Goal: Task Accomplishment & Management: Use online tool/utility

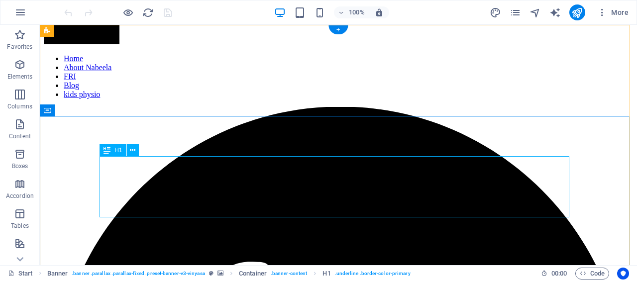
scroll to position [100, 0]
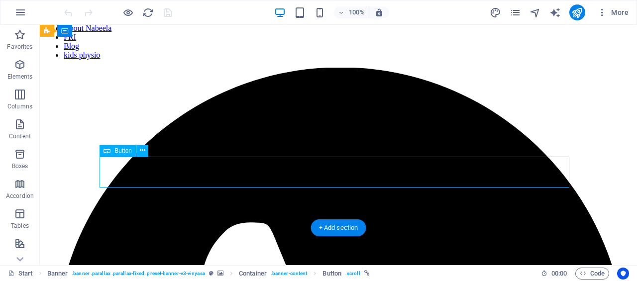
drag, startPoint x: 347, startPoint y: 175, endPoint x: 172, endPoint y: 175, distance: 174.8
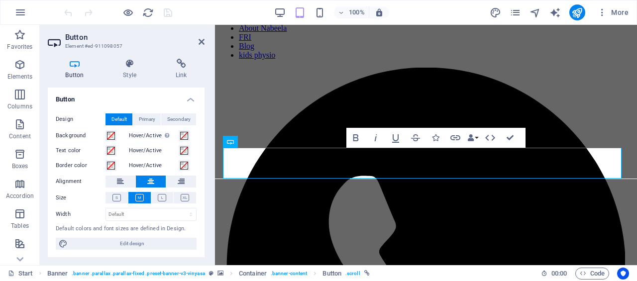
click at [179, 67] on icon at bounding box center [181, 64] width 47 height 10
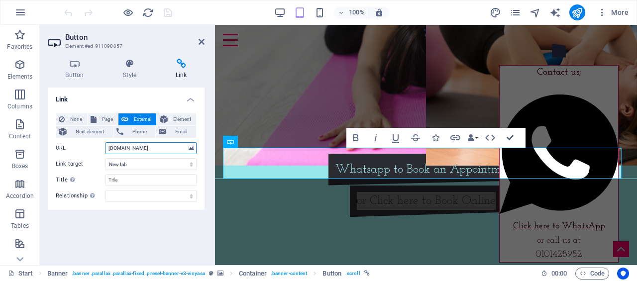
click at [113, 149] on input "Nlaherphysiotherapy.bookem.com" at bounding box center [151, 148] width 91 height 12
click at [108, 147] on input "Nlaherphysiotherapy.bookem.com" at bounding box center [151, 148] width 91 height 12
click at [138, 118] on span "External" at bounding box center [142, 120] width 22 height 12
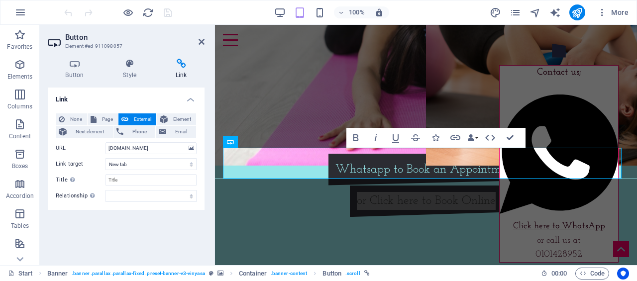
click at [138, 118] on span "External" at bounding box center [142, 120] width 22 height 12
click at [184, 147] on input "Nlaherphysiotherapy.bookem.com" at bounding box center [151, 148] width 91 height 12
click at [111, 92] on h4 "Link" at bounding box center [126, 97] width 157 height 18
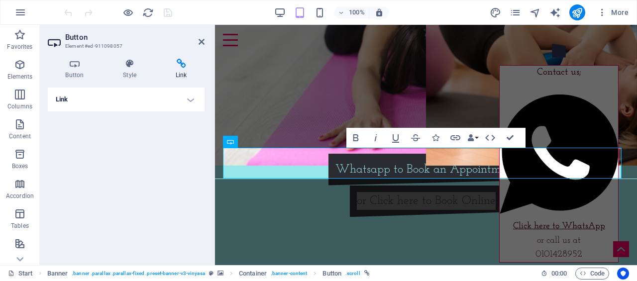
click at [74, 74] on h4 "Button" at bounding box center [77, 69] width 58 height 21
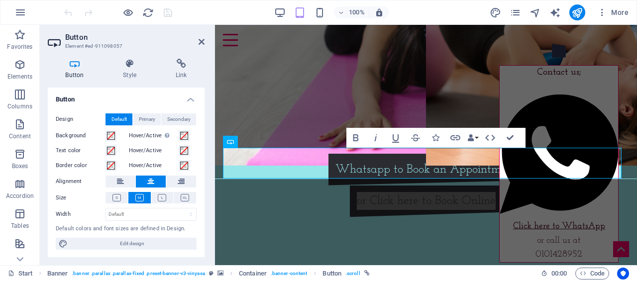
click at [117, 71] on h4 "Style" at bounding box center [132, 69] width 53 height 21
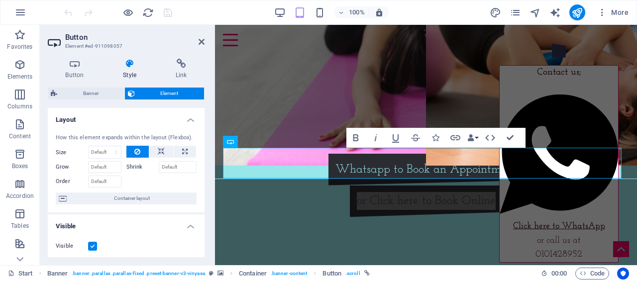
click at [159, 71] on h4 "Link" at bounding box center [181, 69] width 47 height 21
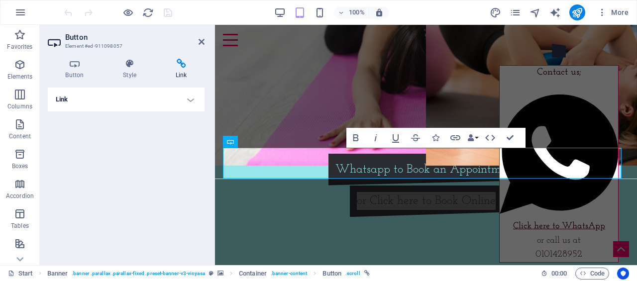
click at [176, 72] on h4 "Link" at bounding box center [181, 69] width 47 height 21
click at [189, 101] on h4 "Link" at bounding box center [126, 100] width 157 height 24
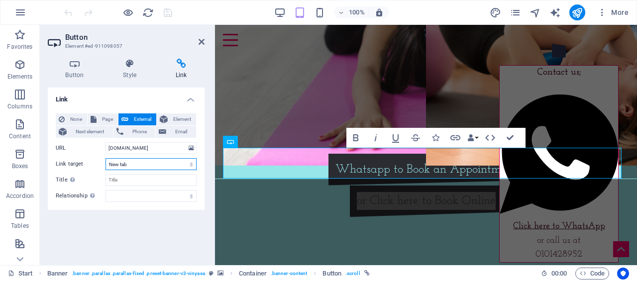
click at [163, 163] on select "New tab Same tab Overlay" at bounding box center [151, 164] width 91 height 12
click at [163, 162] on select "New tab Same tab Overlay" at bounding box center [151, 164] width 91 height 12
click at [171, 180] on input "Title Additional link description, should not be the same as the link text. The…" at bounding box center [151, 180] width 91 height 12
click at [109, 148] on input "Nlaherphysiotherapy.bookem.com" at bounding box center [151, 148] width 91 height 12
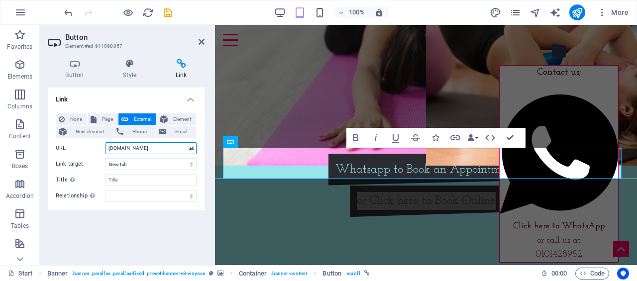
type input "Nlaherphysiotherapy.bookem.com"
click at [155, 232] on div "Link None Page External Element Next element Phone Email Page Start Subpage New…" at bounding box center [126, 173] width 157 height 170
click at [129, 151] on input "Nlaherphysiotherapy.bookem.com" at bounding box center [151, 148] width 91 height 12
click at [146, 244] on div "Link None Page External Element Next element Phone Email Page Start Subpage New…" at bounding box center [126, 173] width 157 height 170
click at [107, 148] on input "Nlaherphysiotherapy.bookem.com" at bounding box center [151, 148] width 91 height 12
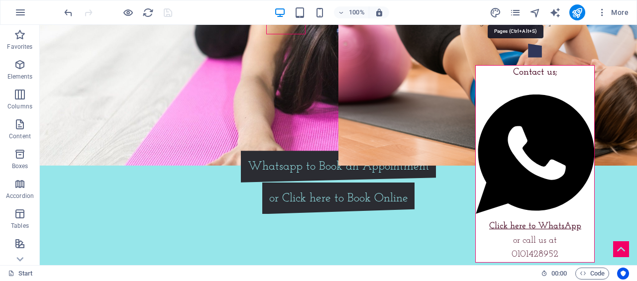
click at [0, 0] on icon "pages" at bounding box center [0, 0] width 0 height 0
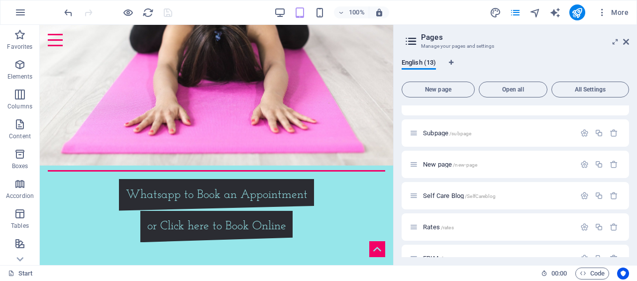
scroll to position [0, 0]
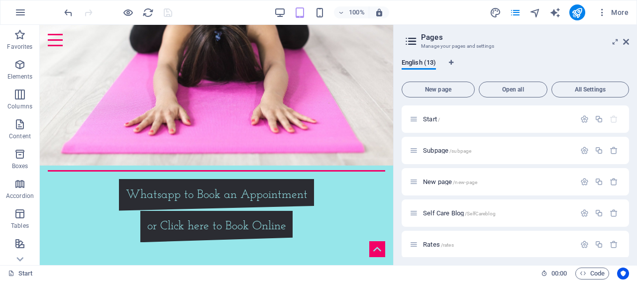
click at [624, 41] on icon at bounding box center [626, 42] width 6 height 8
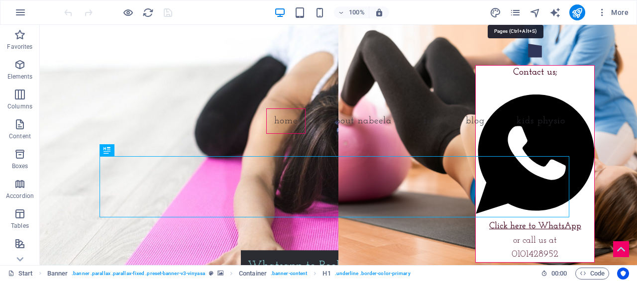
click at [0, 0] on icon "pages" at bounding box center [0, 0] width 0 height 0
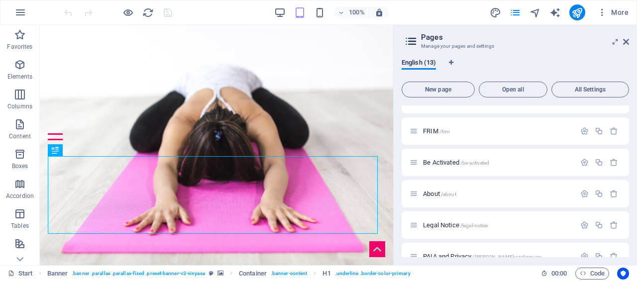
scroll to position [149, 0]
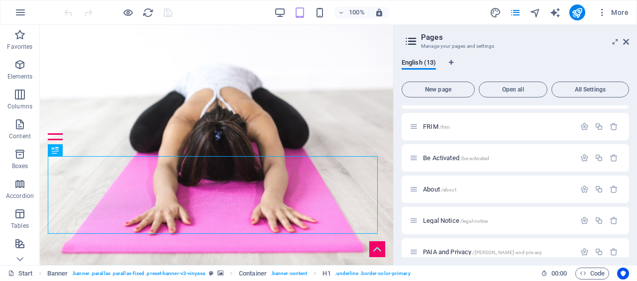
click at [449, 185] on div "About /about" at bounding box center [493, 189] width 166 height 11
click at [449, 190] on span "/about" at bounding box center [448, 189] width 15 height 5
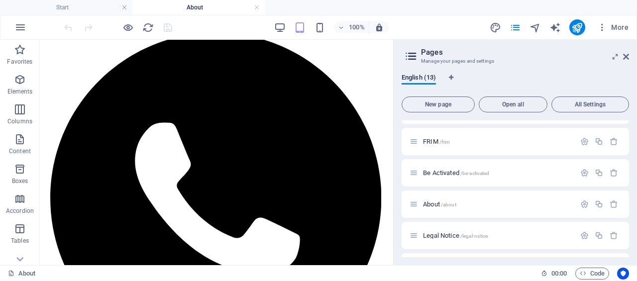
click at [0, 0] on icon at bounding box center [0, 0] width 0 height 0
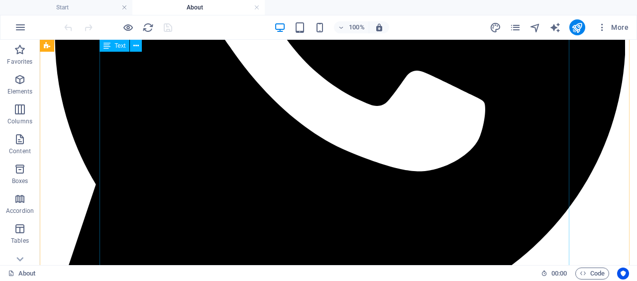
scroll to position [448, 0]
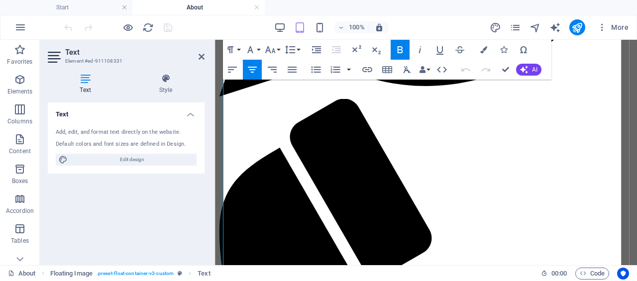
scroll to position [551, 0]
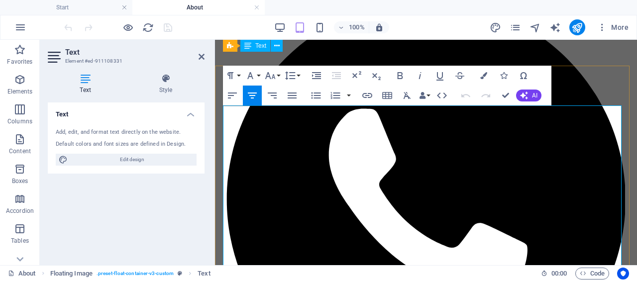
scroll to position [152, 0]
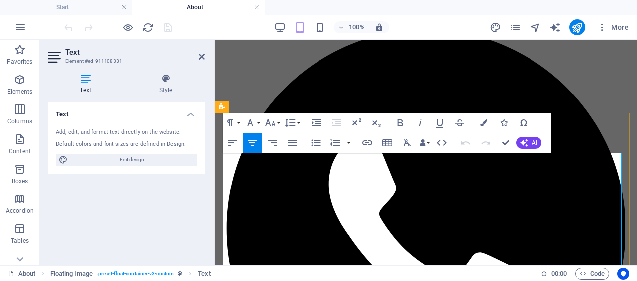
drag, startPoint x: 487, startPoint y: 164, endPoint x: 382, endPoint y: 153, distance: 106.1
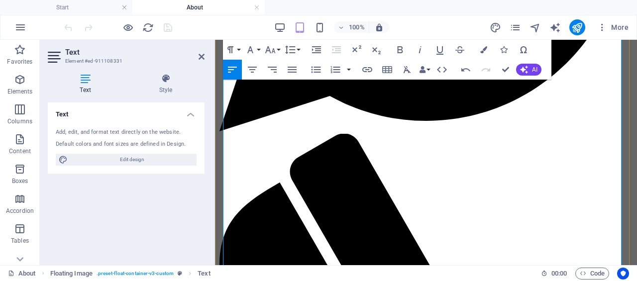
scroll to position [458, 0]
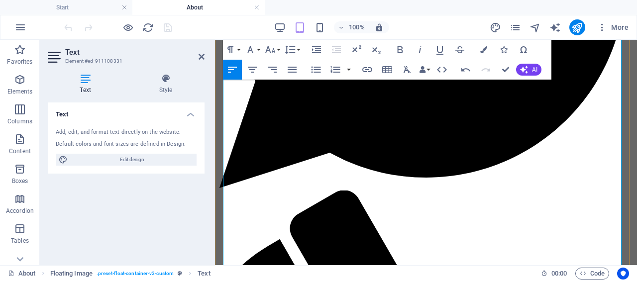
scroll to position [309, 0]
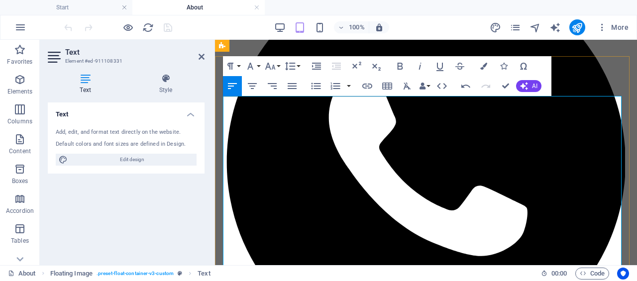
scroll to position [209, 0]
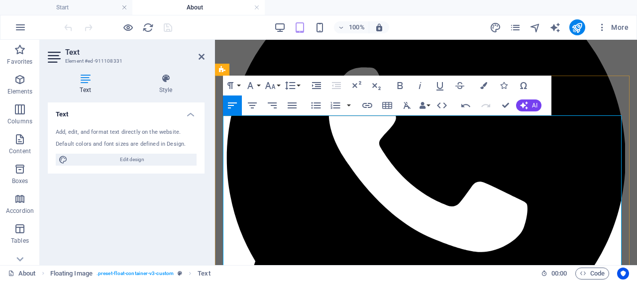
scroll to position [74, 0]
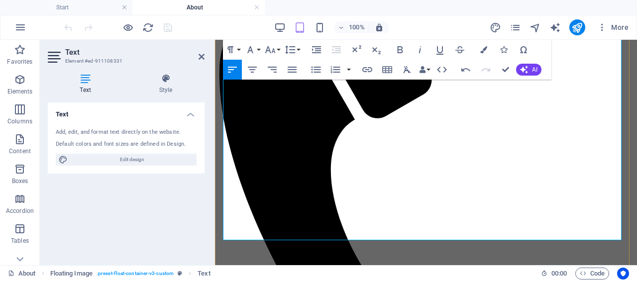
scroll to position [636, 0]
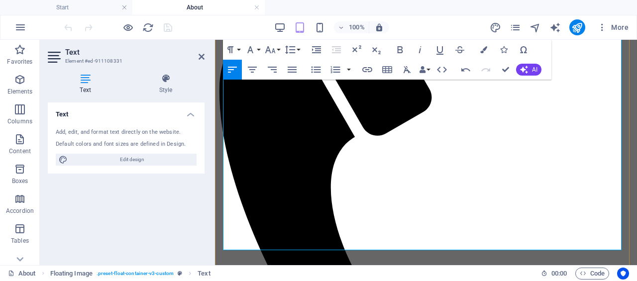
drag, startPoint x: 586, startPoint y: 217, endPoint x: 319, endPoint y: 172, distance: 271.2
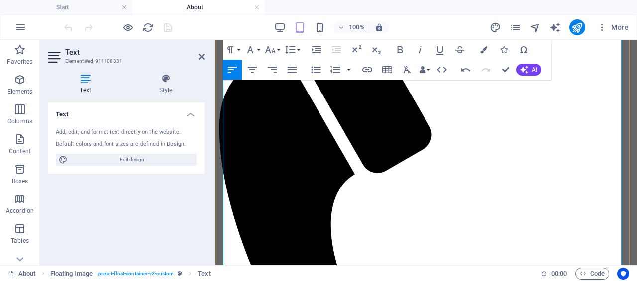
scroll to position [633, 0]
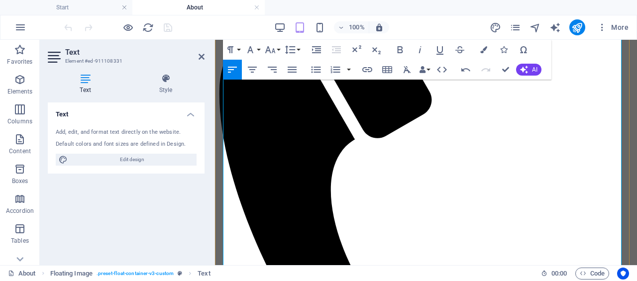
drag, startPoint x: 317, startPoint y: 241, endPoint x: 229, endPoint y: 187, distance: 104.2
click at [314, 69] on icon "button" at bounding box center [316, 70] width 12 height 12
click at [316, 71] on icon "button" at bounding box center [316, 70] width 12 height 12
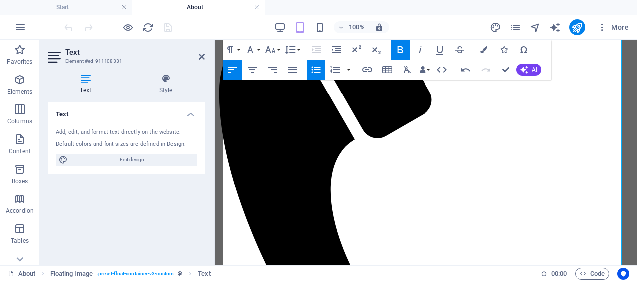
click at [321, 66] on icon "button" at bounding box center [316, 70] width 12 height 12
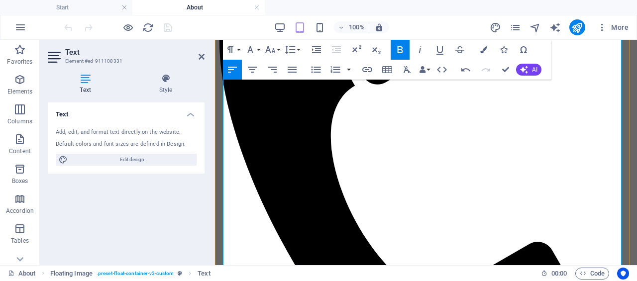
scroll to position [733, 0]
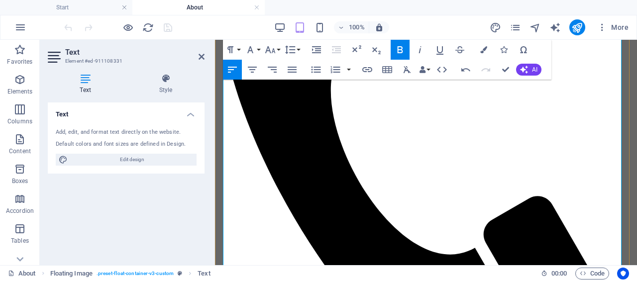
drag, startPoint x: 314, startPoint y: 198, endPoint x: 306, endPoint y: 177, distance: 22.4
click at [310, 70] on button "Unordered List" at bounding box center [316, 70] width 19 height 20
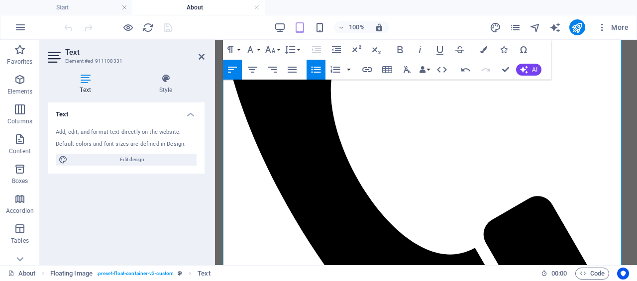
click at [311, 66] on icon "button" at bounding box center [316, 70] width 12 height 12
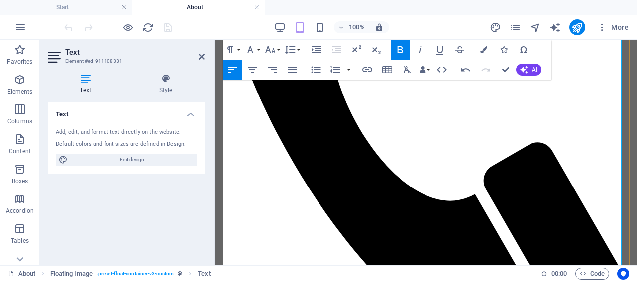
scroll to position [832, 0]
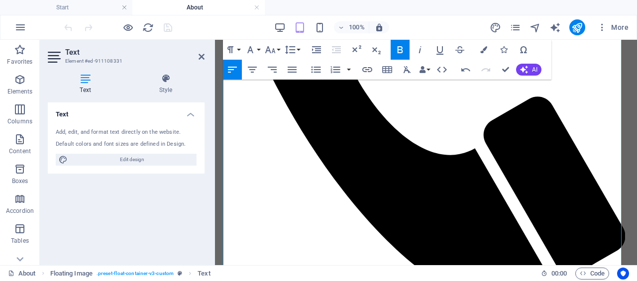
drag, startPoint x: 307, startPoint y: 192, endPoint x: 429, endPoint y: 176, distance: 123.0
click at [317, 69] on icon "button" at bounding box center [316, 70] width 9 height 6
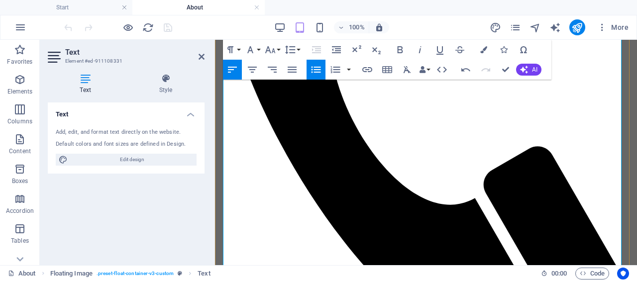
drag, startPoint x: 279, startPoint y: 238, endPoint x: 219, endPoint y: 190, distance: 76.8
click at [312, 71] on icon "button" at bounding box center [316, 70] width 12 height 12
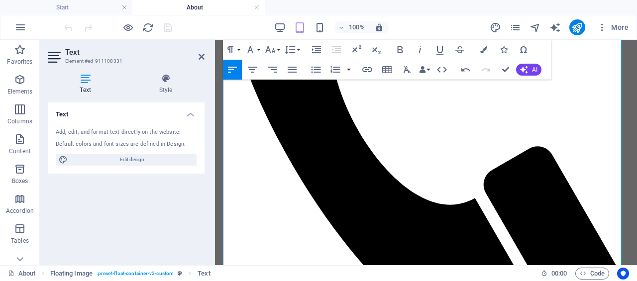
click at [312, 70] on icon "button" at bounding box center [316, 70] width 9 height 6
click at [334, 67] on icon "button" at bounding box center [335, 69] width 9 height 7
click at [332, 68] on icon "button" at bounding box center [336, 70] width 12 height 12
click at [316, 68] on icon "button" at bounding box center [316, 70] width 12 height 12
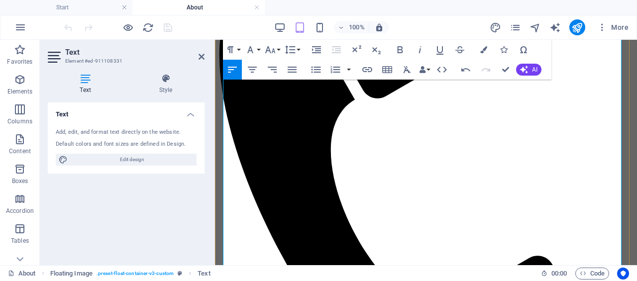
scroll to position [683, 0]
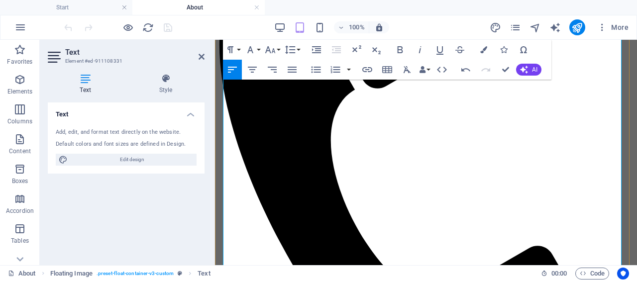
drag, startPoint x: 251, startPoint y: 211, endPoint x: 241, endPoint y: 153, distance: 59.2
click at [320, 68] on icon "button" at bounding box center [316, 70] width 12 height 12
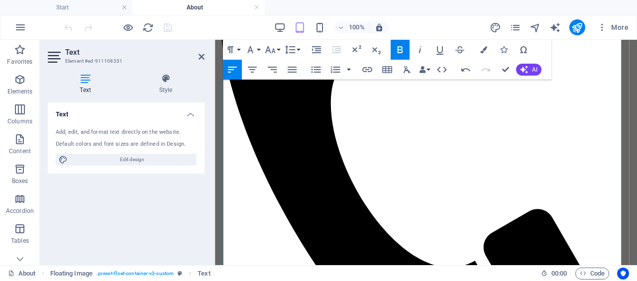
scroll to position [783, 0]
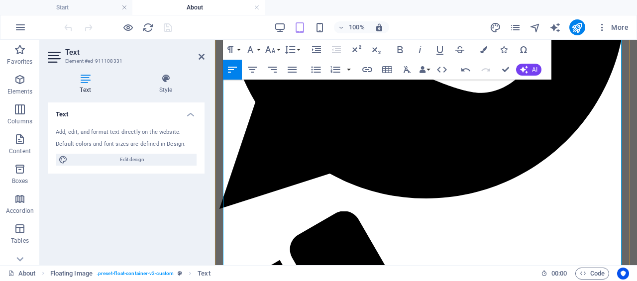
scroll to position [434, 0]
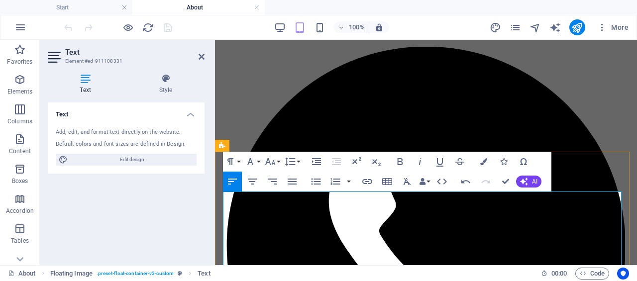
scroll to position [0, 0]
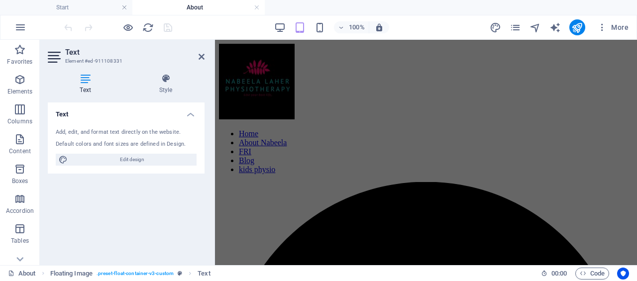
click at [461, 44] on figure at bounding box center [426, 44] width 414 height 0
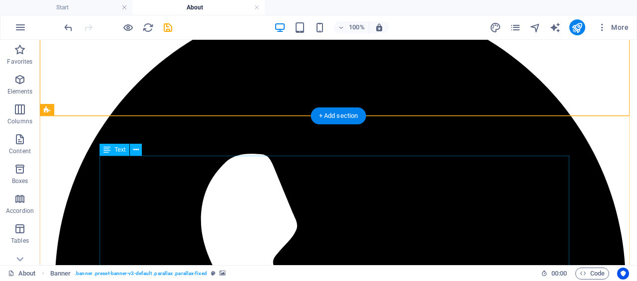
scroll to position [199, 0]
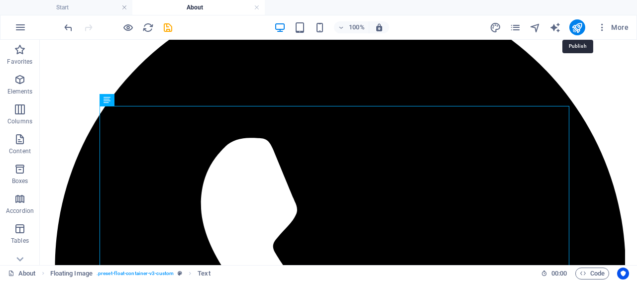
click at [0, 0] on icon "publish" at bounding box center [0, 0] width 0 height 0
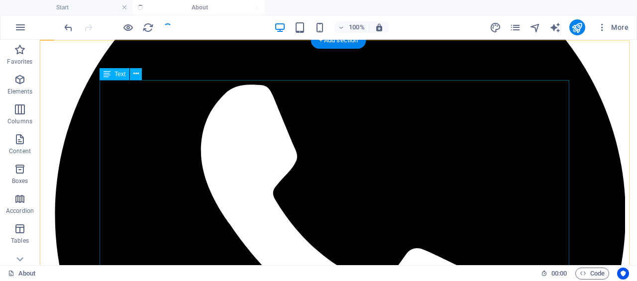
scroll to position [349, 0]
